Goal: Task Accomplishment & Management: Complete application form

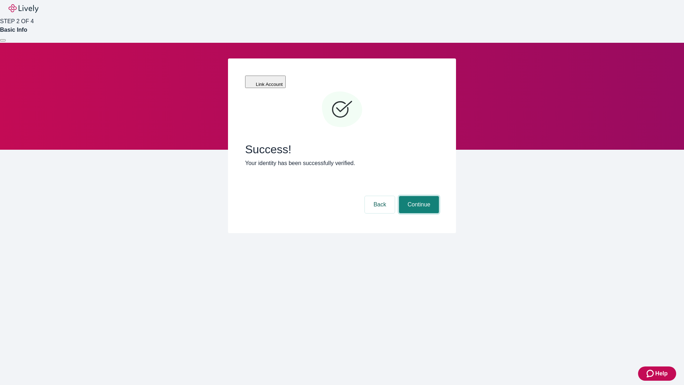
click at [418, 196] on button "Continue" at bounding box center [419, 204] width 40 height 17
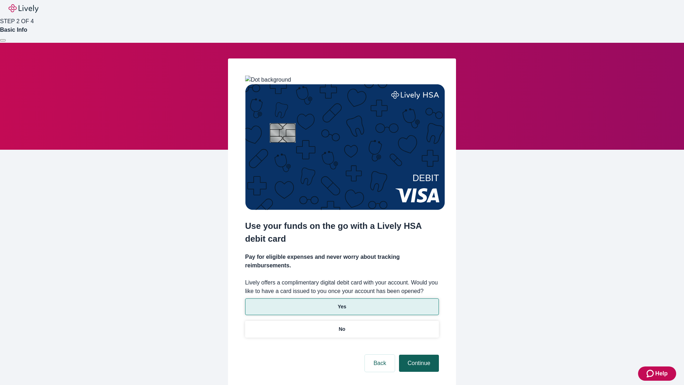
click at [342, 303] on p "Yes" at bounding box center [342, 306] width 9 height 7
click at [418, 355] on button "Continue" at bounding box center [419, 363] width 40 height 17
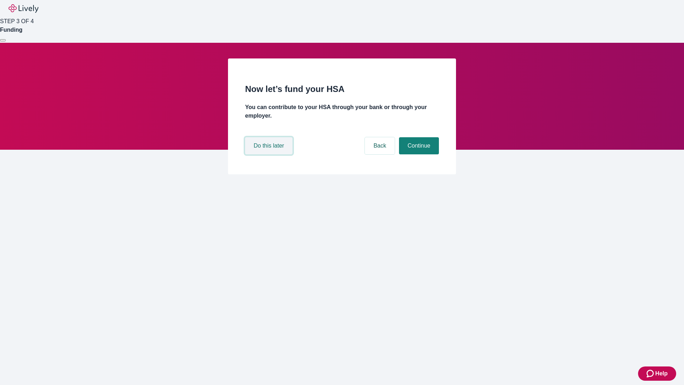
click at [270, 154] on button "Do this later" at bounding box center [268, 145] width 47 height 17
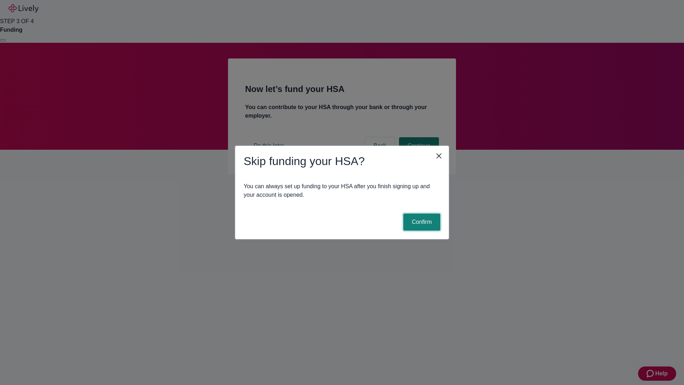
click at [421, 222] on button "Confirm" at bounding box center [421, 221] width 37 height 17
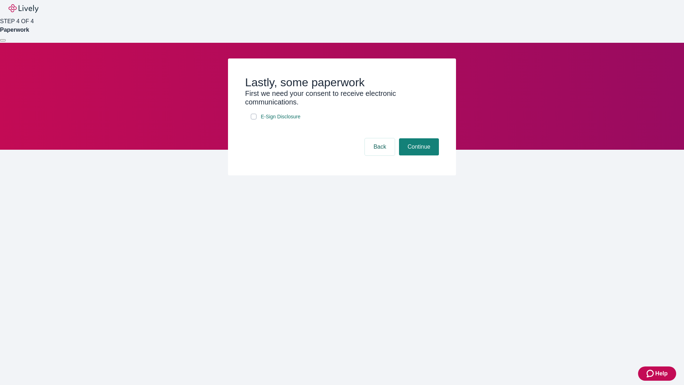
click at [254, 119] on input "E-Sign Disclosure" at bounding box center [254, 117] width 6 height 6
checkbox input "true"
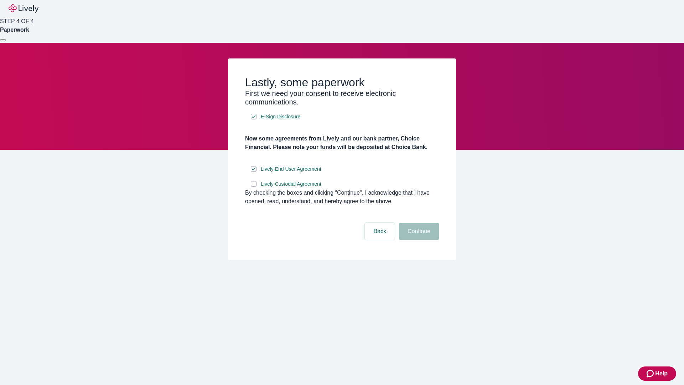
click at [254, 187] on input "Lively Custodial Agreement" at bounding box center [254, 184] width 6 height 6
checkbox input "true"
click at [418, 240] on button "Continue" at bounding box center [419, 231] width 40 height 17
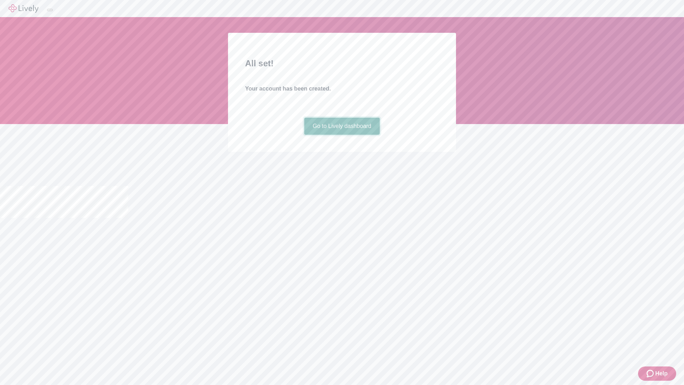
click at [342, 135] on link "Go to Lively dashboard" at bounding box center [342, 126] width 76 height 17
